Goal: Task Accomplishment & Management: Manage account settings

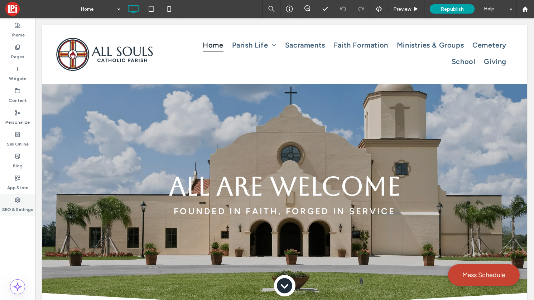
click at [17, 206] on label "SEO & Settings" at bounding box center [17, 208] width 31 height 10
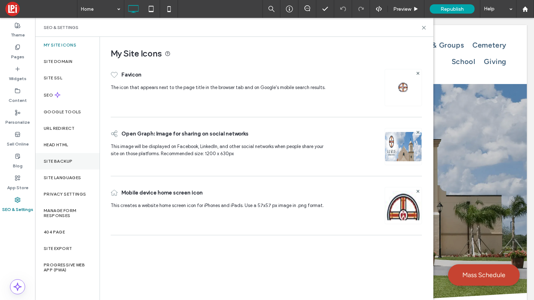
click at [55, 162] on label "Site Backup" at bounding box center [58, 161] width 29 height 5
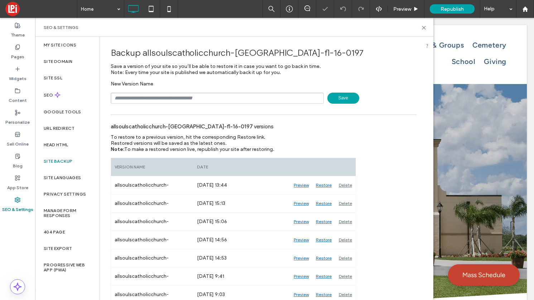
click at [335, 97] on span "Save" at bounding box center [343, 98] width 32 height 11
click at [422, 28] on icon at bounding box center [423, 27] width 5 height 5
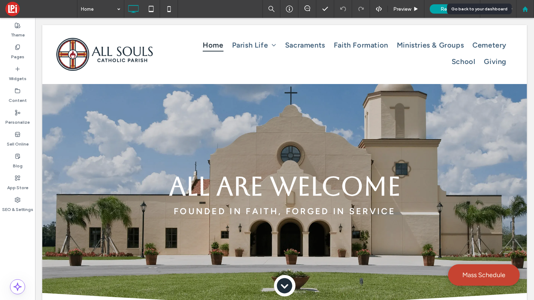
click at [484, 10] on div at bounding box center [524, 9] width 17 height 6
